Goal: Task Accomplishment & Management: Use online tool/utility

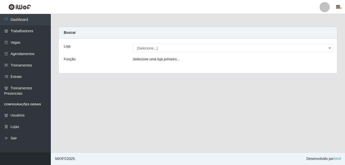
click at [174, 53] on div "Loja [Selecione...] BL Importadora Função Selecione uma loja primeiro..." at bounding box center [198, 56] width 278 height 35
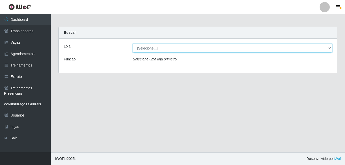
click at [175, 46] on select "[Selecione...] BL Importadora" at bounding box center [232, 48] width 199 height 9
click at [133, 44] on select "[Selecione...] BL Importadora" at bounding box center [232, 48] width 199 height 9
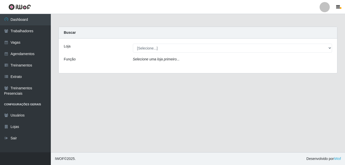
click at [175, 40] on div "Loja [Selecione...] BL Importadora Função Selecione uma loja primeiro..." at bounding box center [198, 56] width 278 height 35
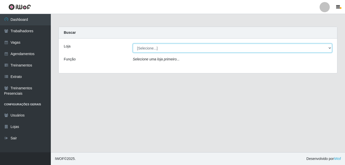
click at [176, 49] on select "[Selecione...] BL Importadora" at bounding box center [232, 48] width 199 height 9
select select "259"
click at [133, 44] on select "[Selecione...] BL Importadora" at bounding box center [232, 48] width 199 height 9
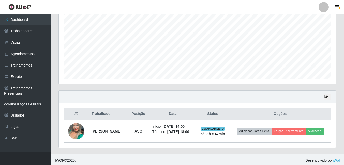
scroll to position [104, 0]
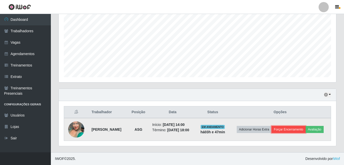
click at [288, 129] on button "Forçar Encerramento" at bounding box center [288, 129] width 34 height 7
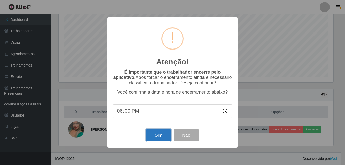
click at [167, 134] on button "Sim" at bounding box center [158, 135] width 25 height 12
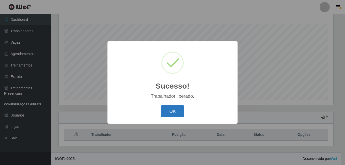
click at [171, 109] on button "OK" at bounding box center [173, 111] width 24 height 12
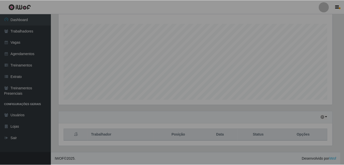
scroll to position [105, 277]
